Goal: Check status: Check status

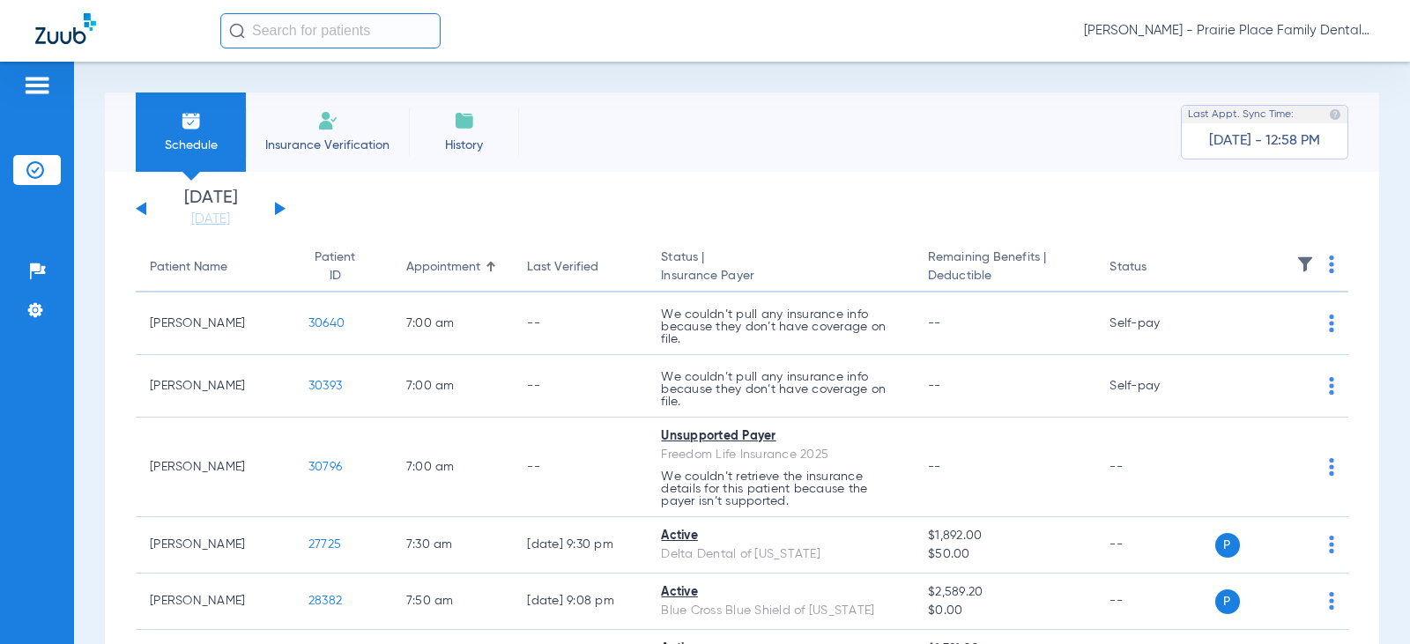
click at [279, 208] on button at bounding box center [280, 208] width 11 height 13
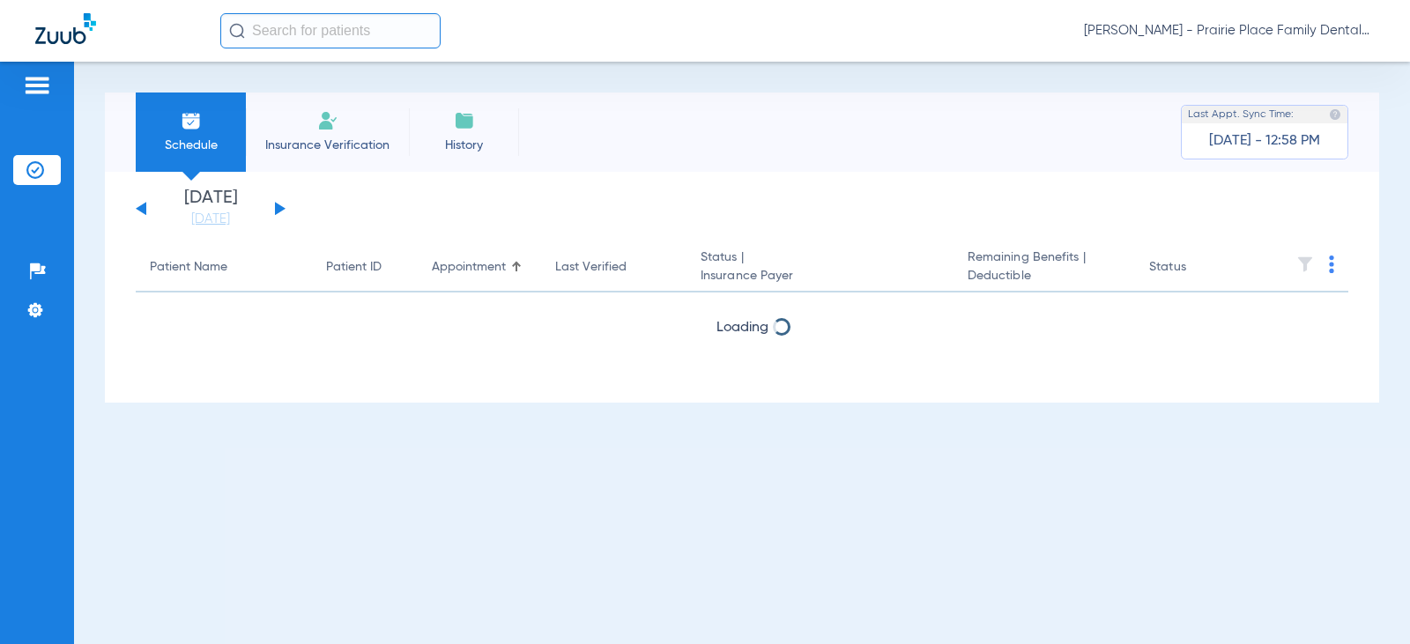
click at [279, 208] on button at bounding box center [280, 208] width 11 height 13
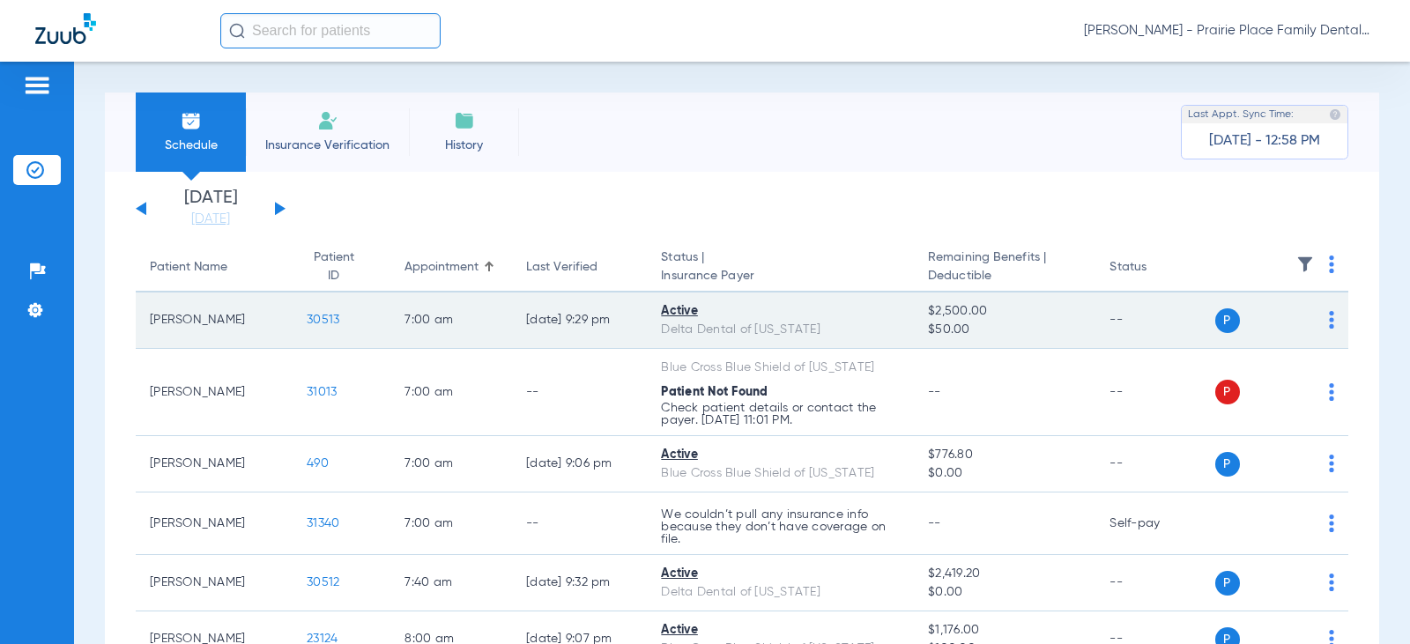
click at [307, 325] on span "30513" at bounding box center [323, 320] width 33 height 12
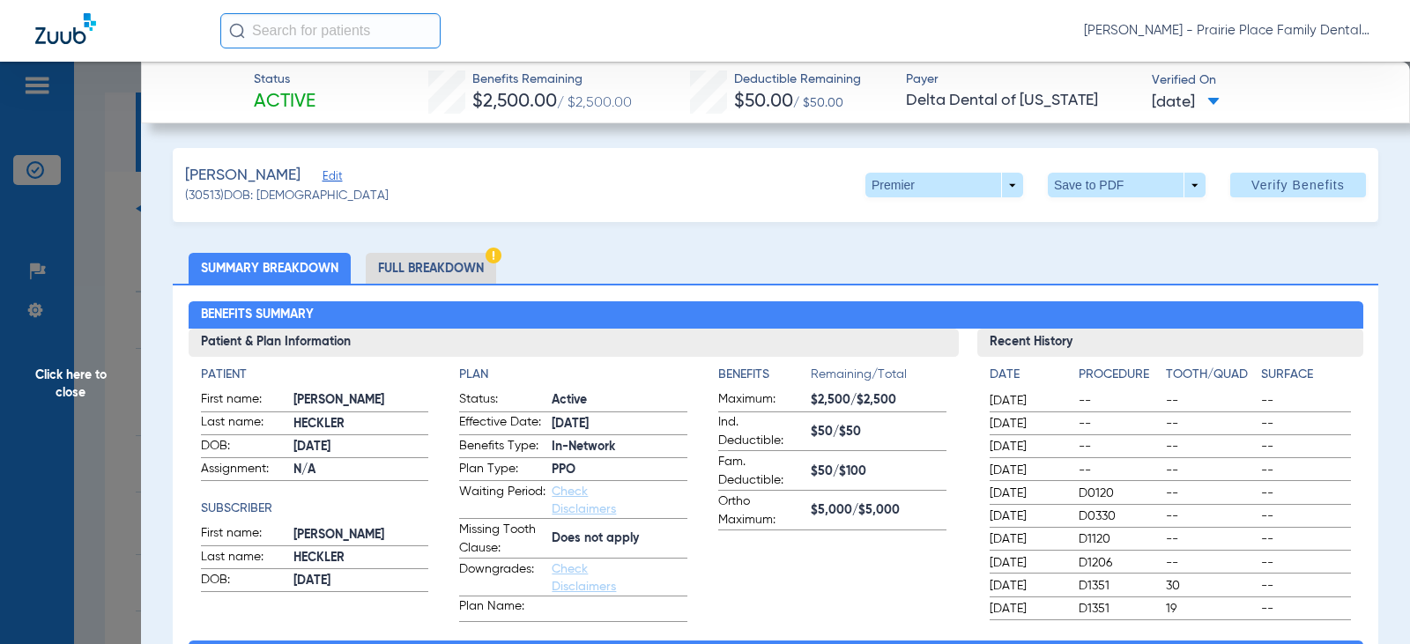
click at [47, 387] on span "Click here to close" at bounding box center [70, 384] width 141 height 644
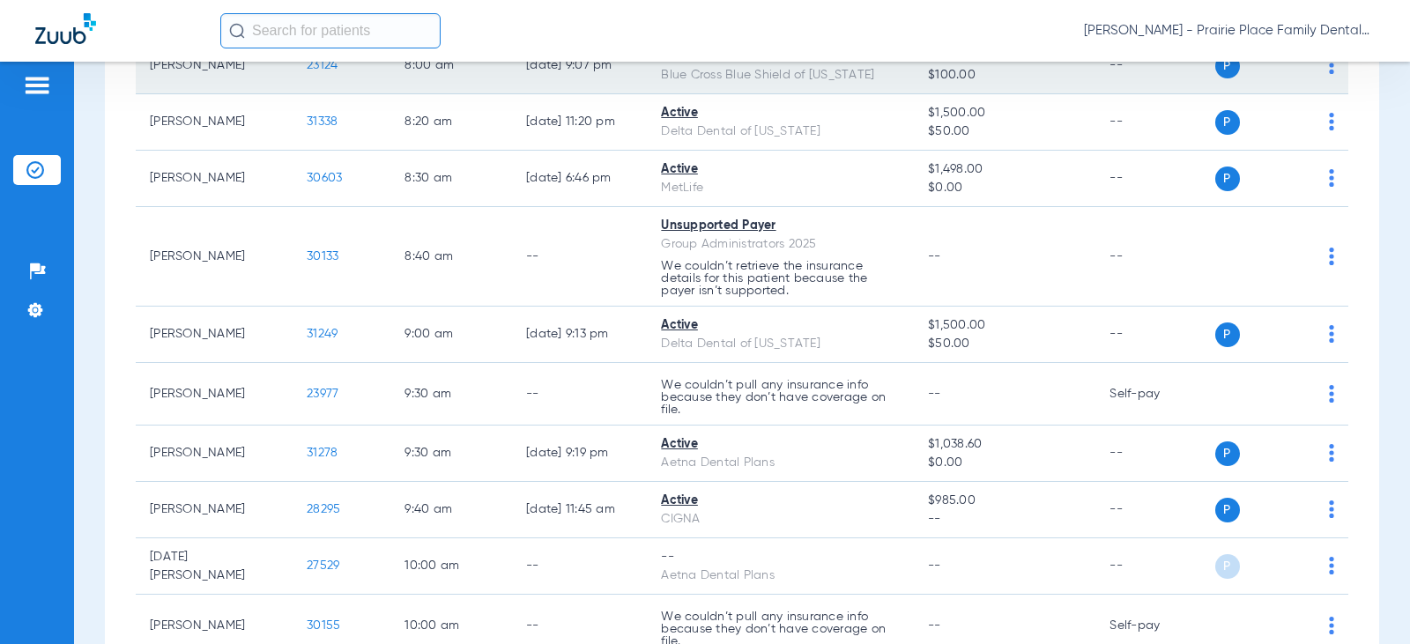
scroll to position [617, 0]
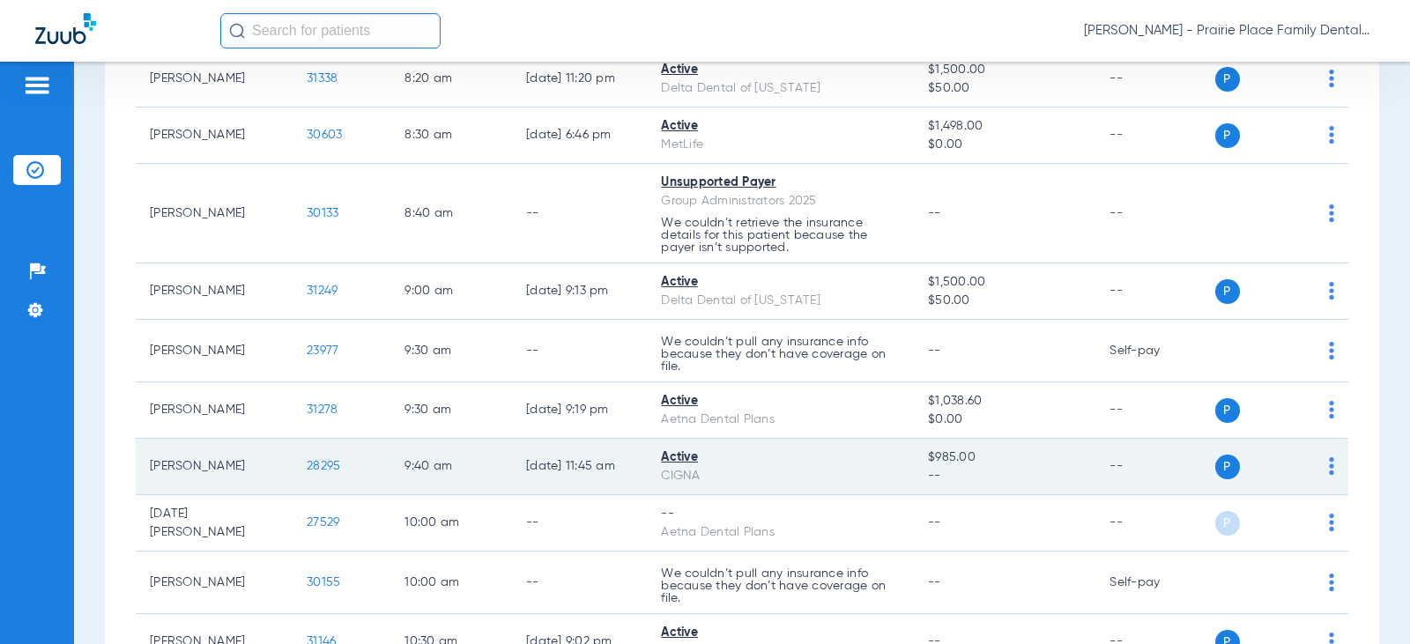
click at [318, 464] on span "28295" at bounding box center [323, 466] width 33 height 12
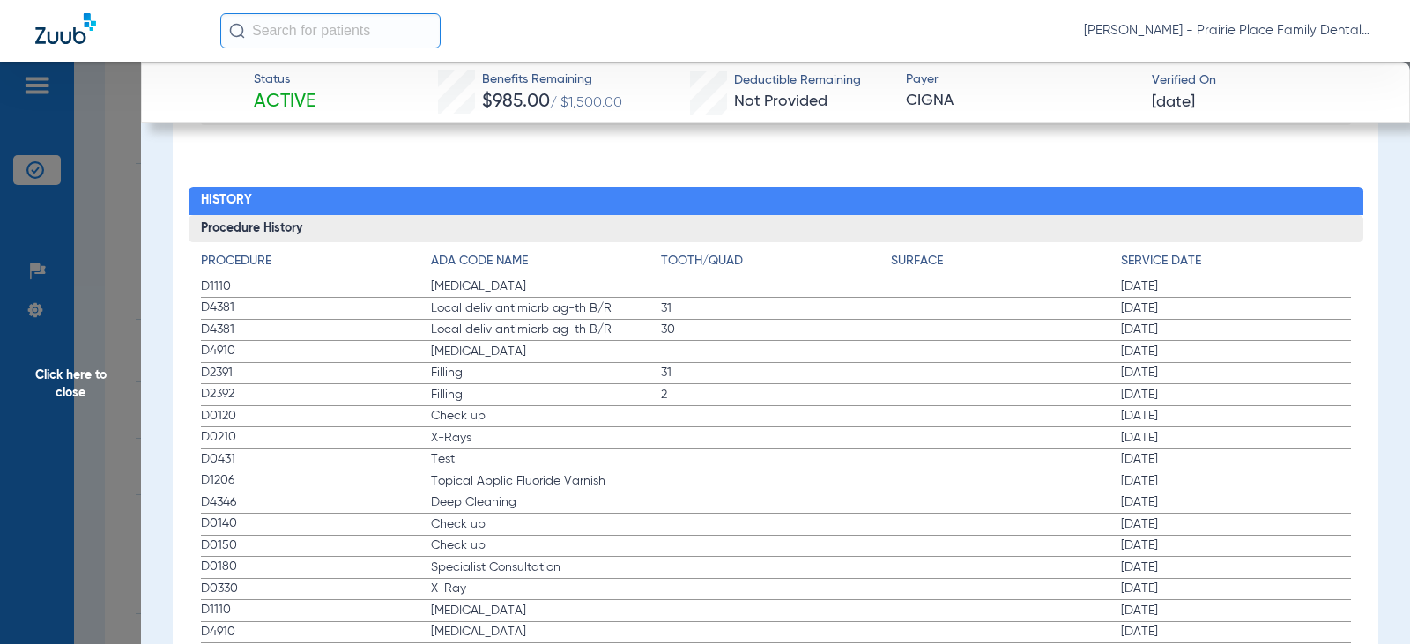
scroll to position [1939, 0]
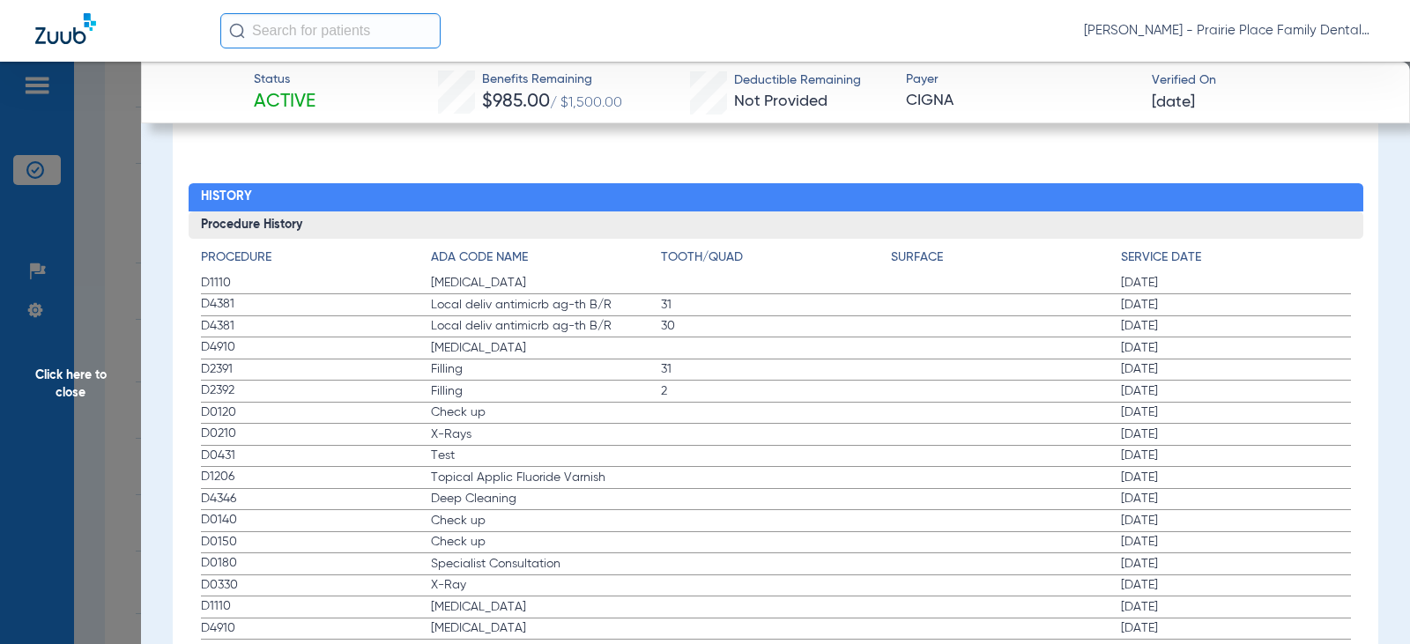
click at [65, 331] on span "Click here to close" at bounding box center [70, 384] width 141 height 644
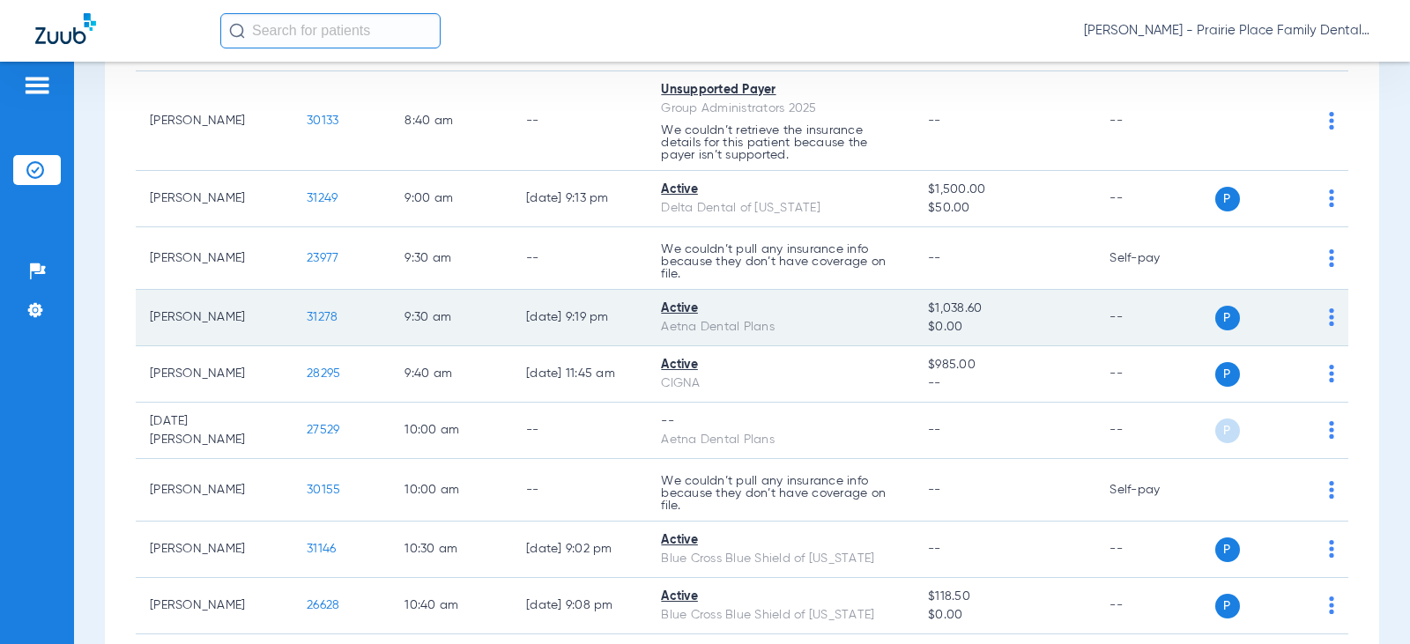
scroll to position [793, 0]
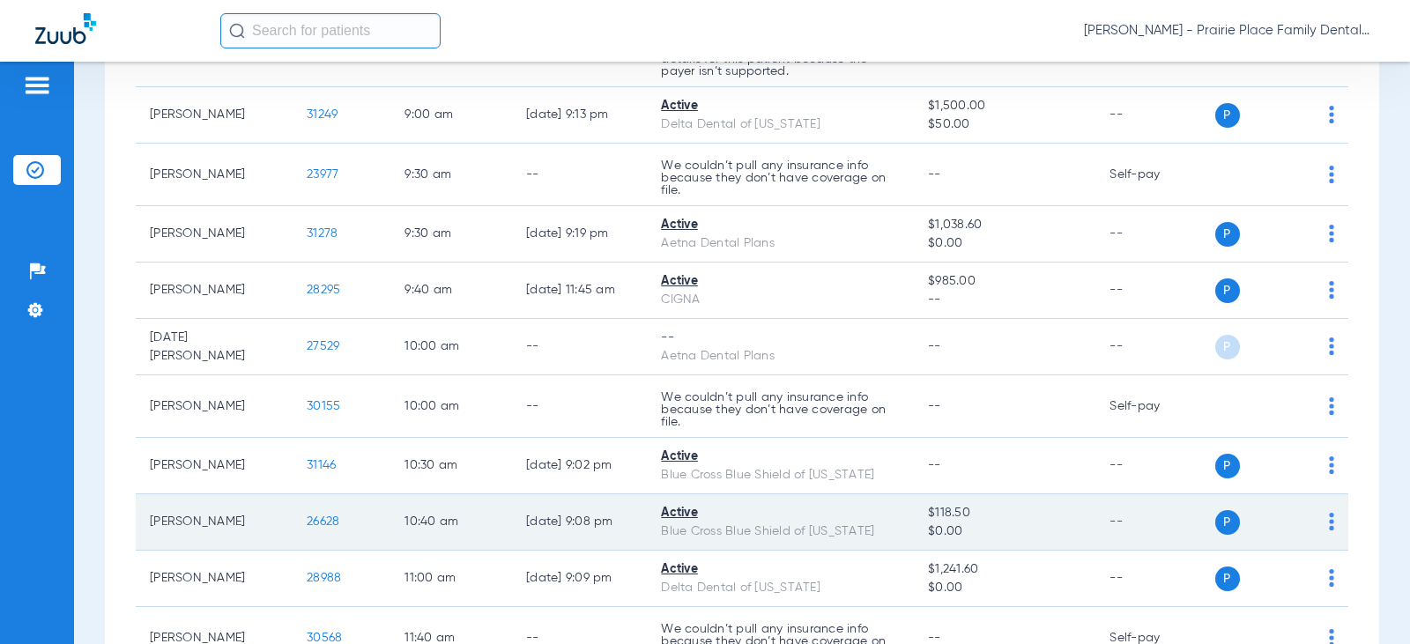
click at [307, 518] on span "26628" at bounding box center [323, 522] width 33 height 12
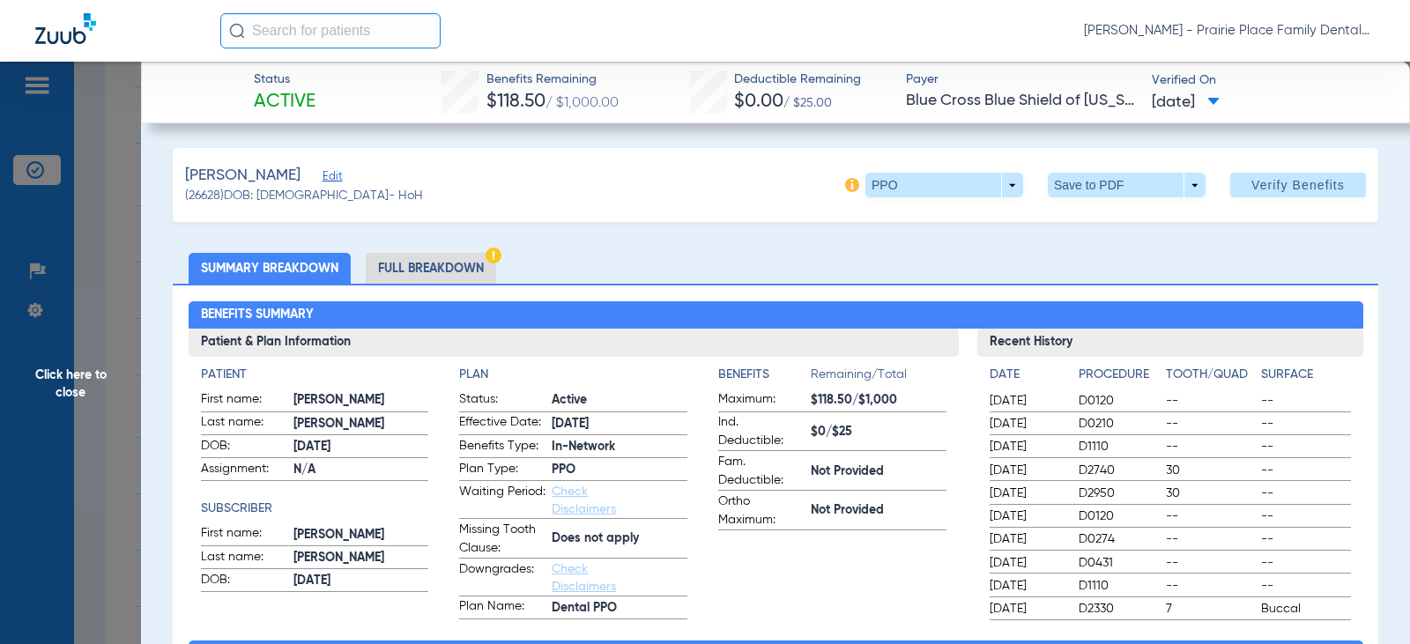
click at [105, 383] on span "Click here to close" at bounding box center [70, 384] width 141 height 644
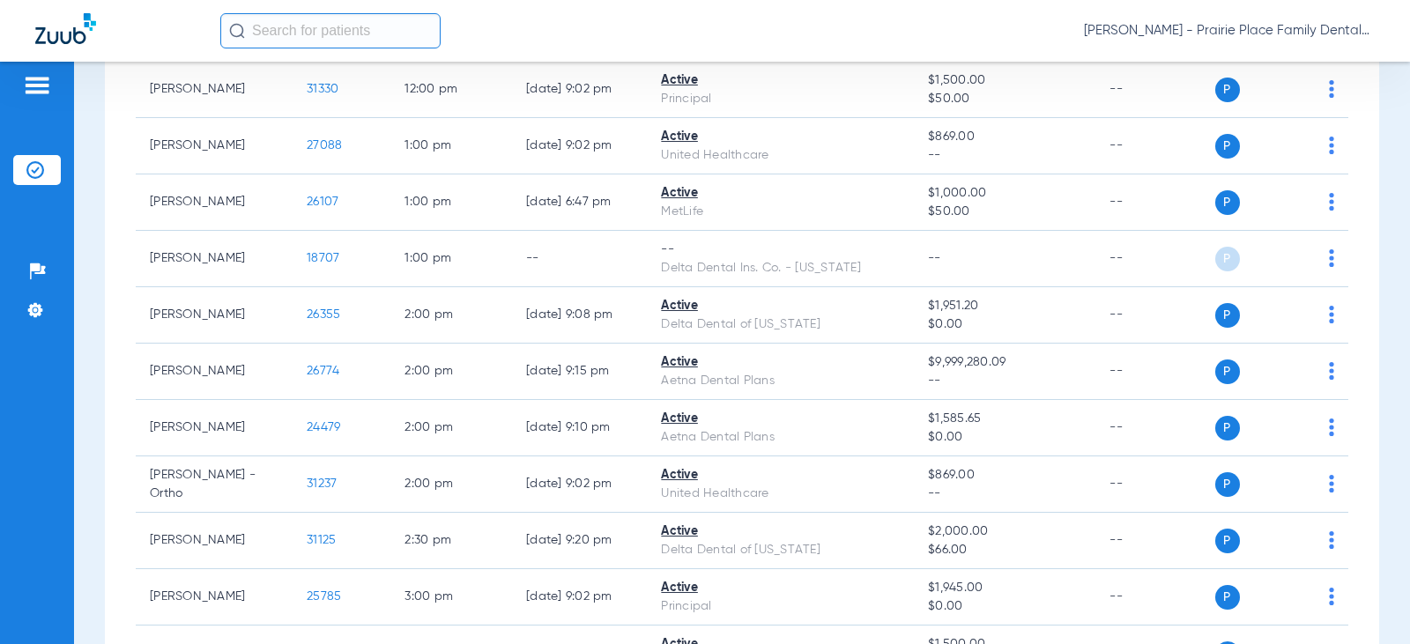
scroll to position [1410, 0]
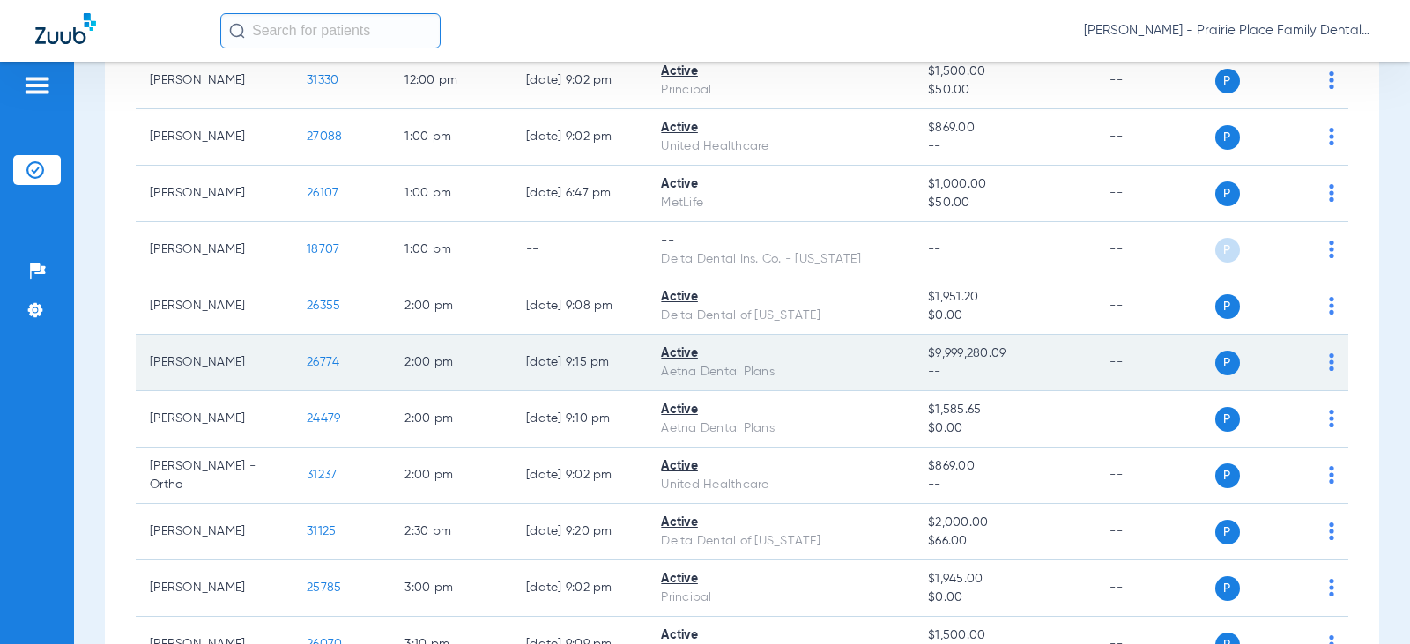
click at [315, 365] on span "26774" at bounding box center [323, 362] width 33 height 12
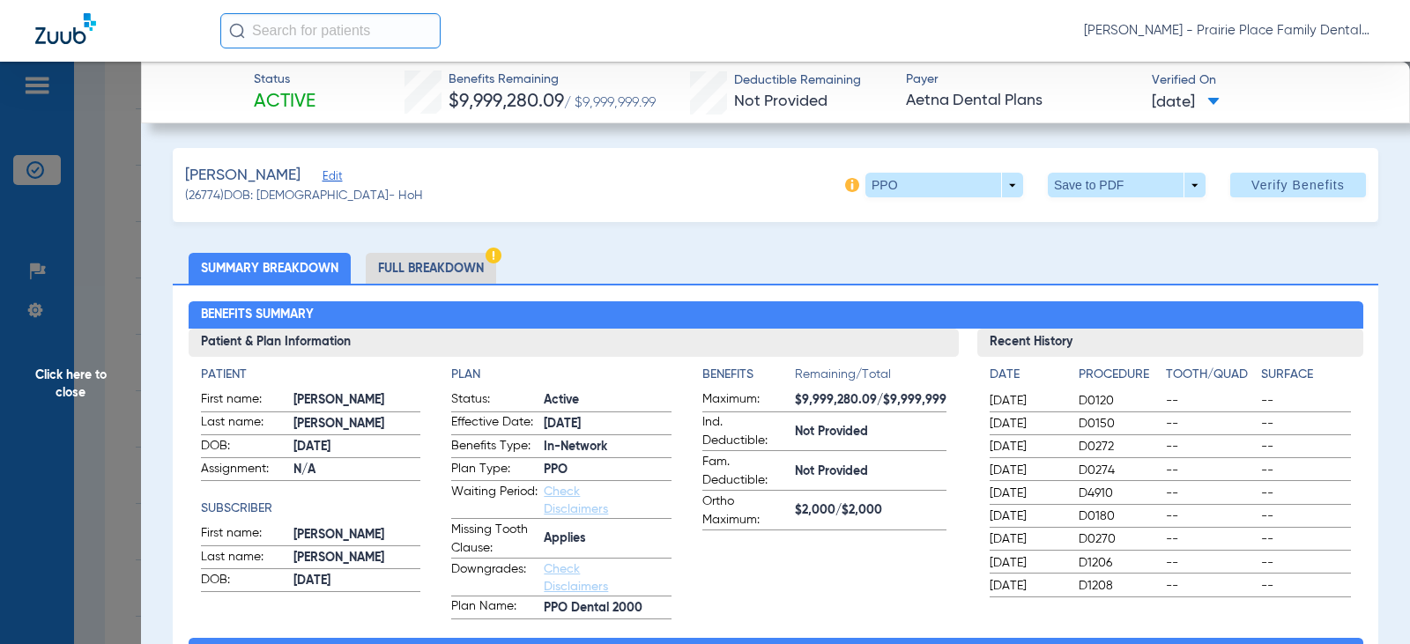
click at [77, 390] on span "Click here to close" at bounding box center [70, 384] width 141 height 644
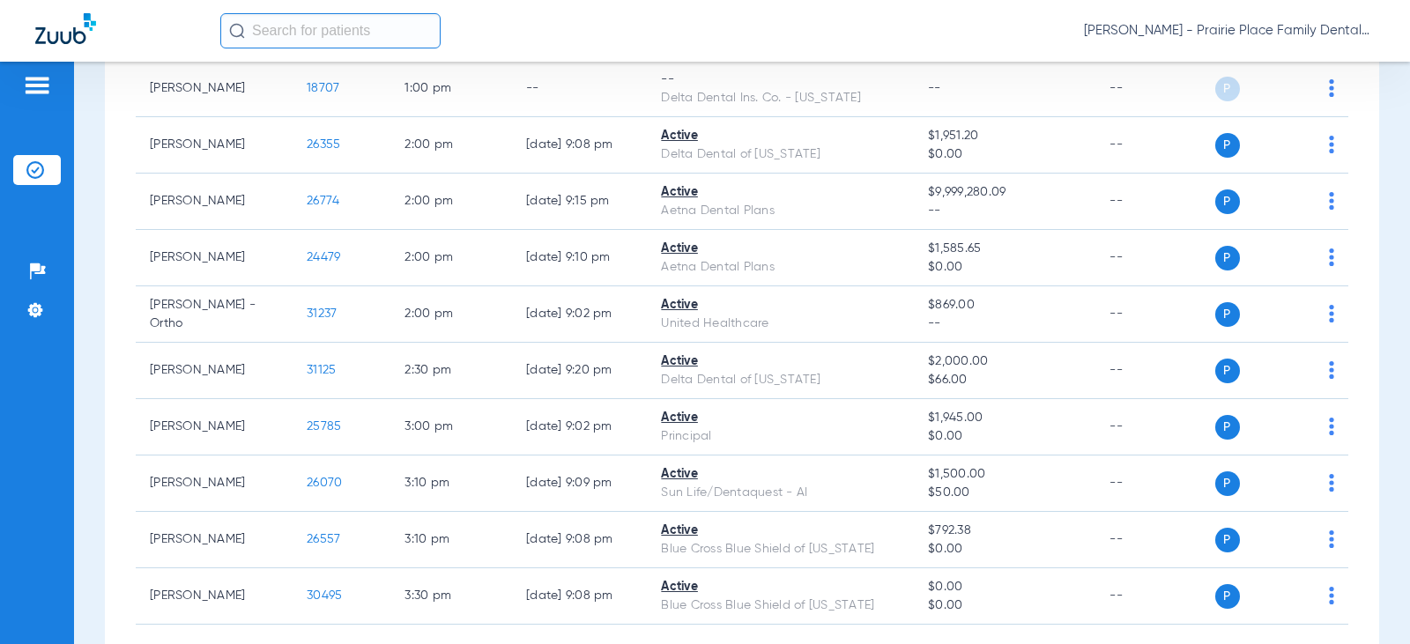
scroll to position [1665, 0]
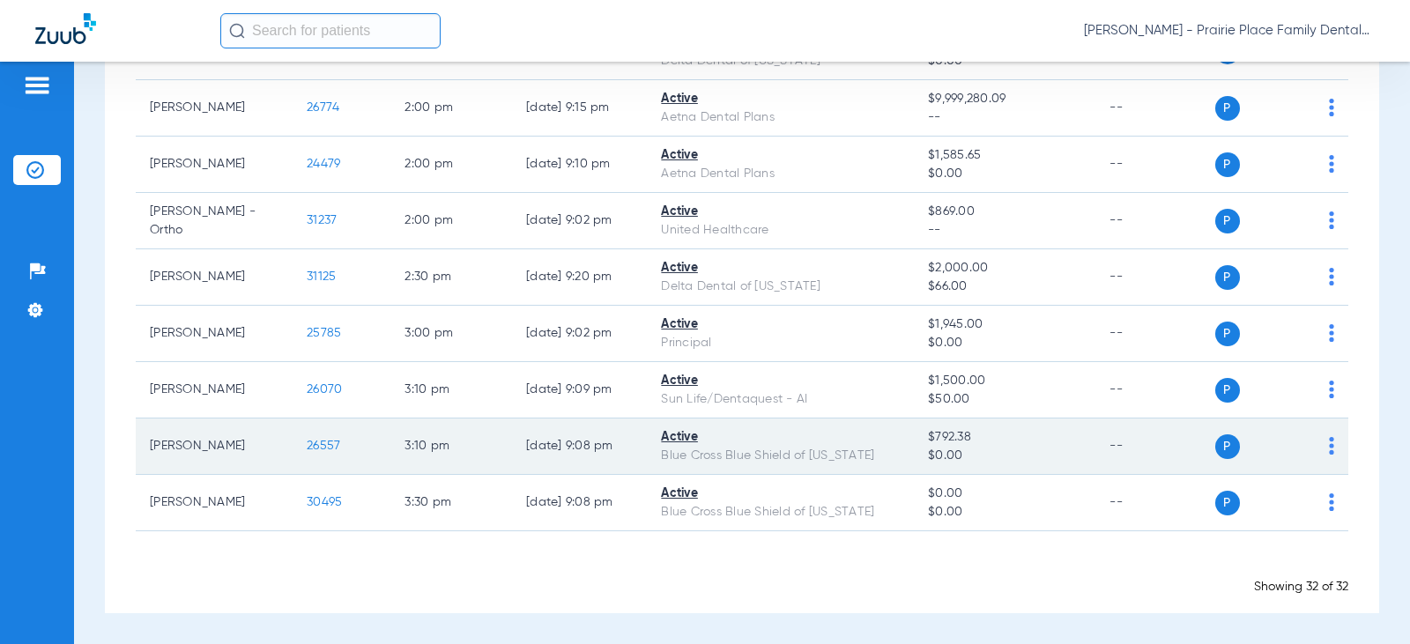
click at [307, 449] on span "26557" at bounding box center [323, 446] width 33 height 12
